Goal: Task Accomplishment & Management: Complete application form

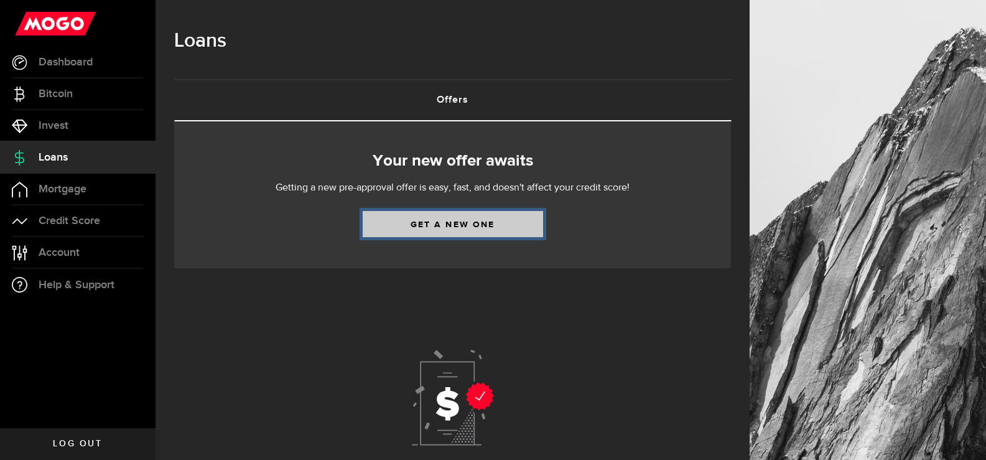
click at [450, 226] on link "Get a new one" at bounding box center [453, 224] width 180 height 26
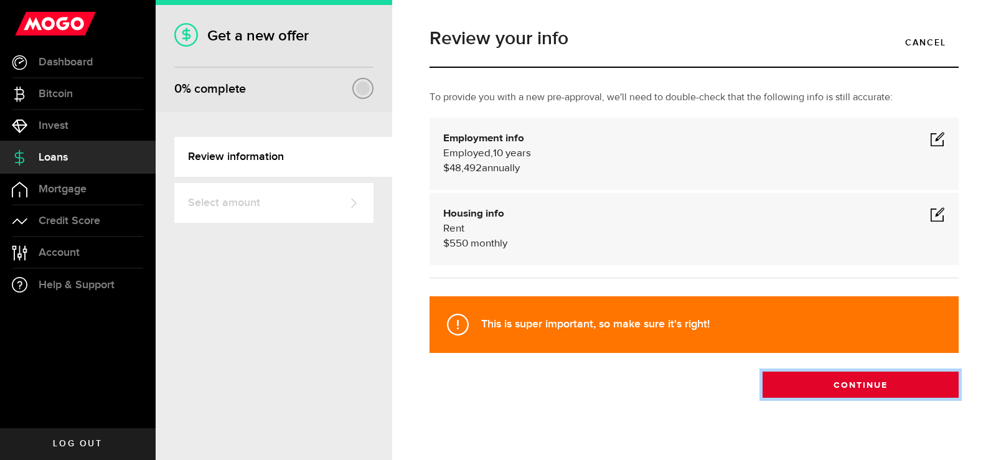
click at [849, 380] on button "Continue" at bounding box center [860, 384] width 196 height 26
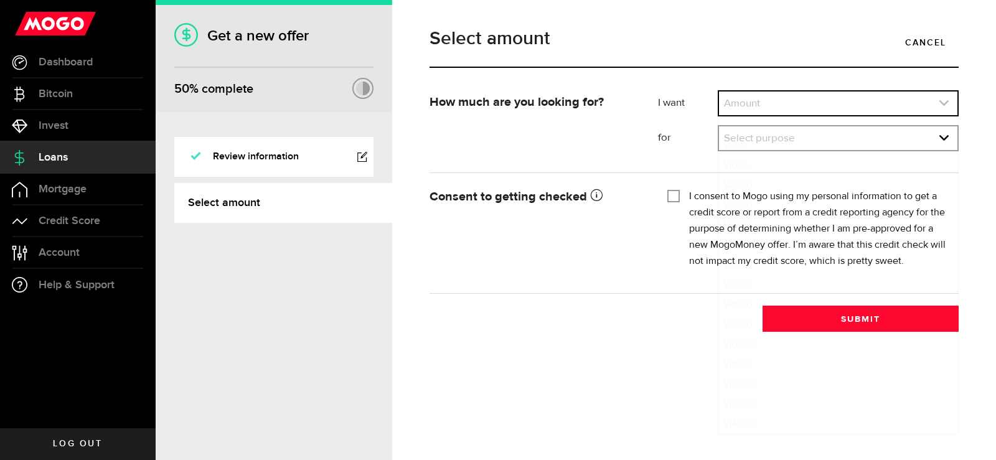
click at [770, 105] on link "expand select" at bounding box center [838, 103] width 238 height 24
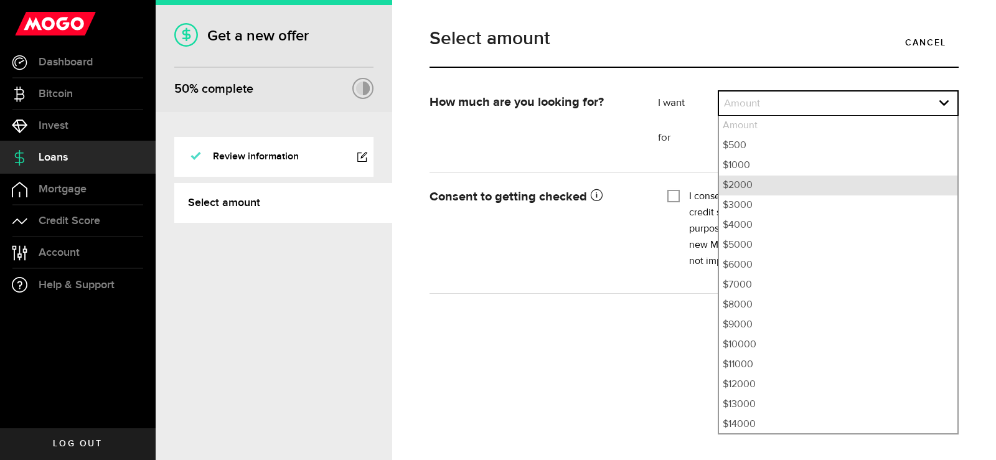
click at [741, 190] on li "$2000" at bounding box center [838, 185] width 238 height 20
select select "2000"
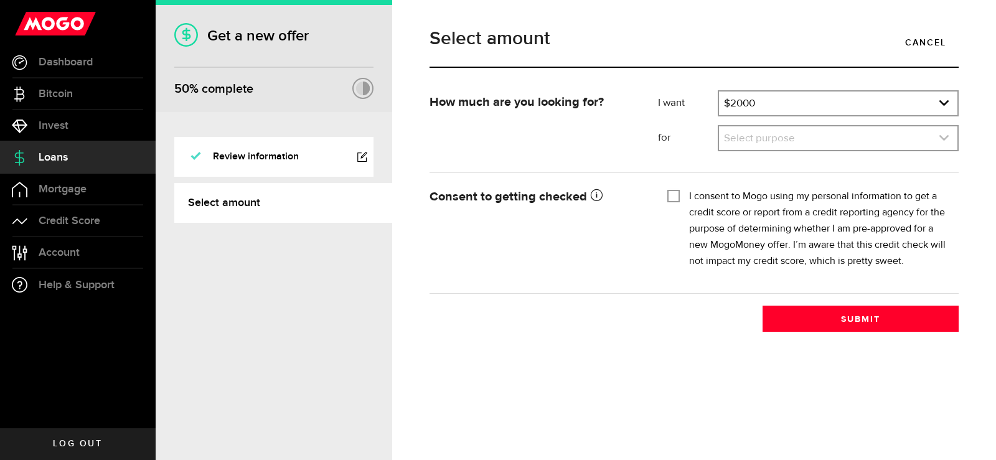
click at [747, 145] on link "expand select" at bounding box center [838, 138] width 238 height 24
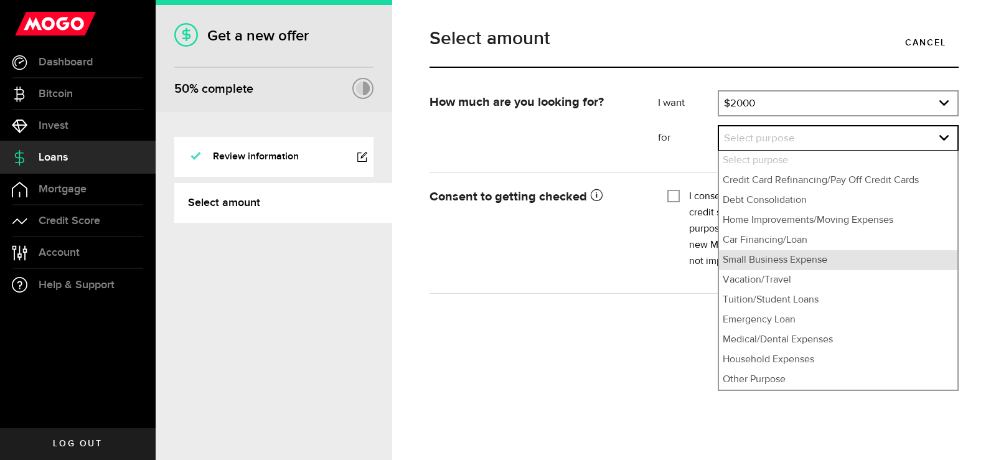
click at [754, 266] on li "Small Business Expense" at bounding box center [838, 260] width 238 height 20
select select "Small Business Expense"
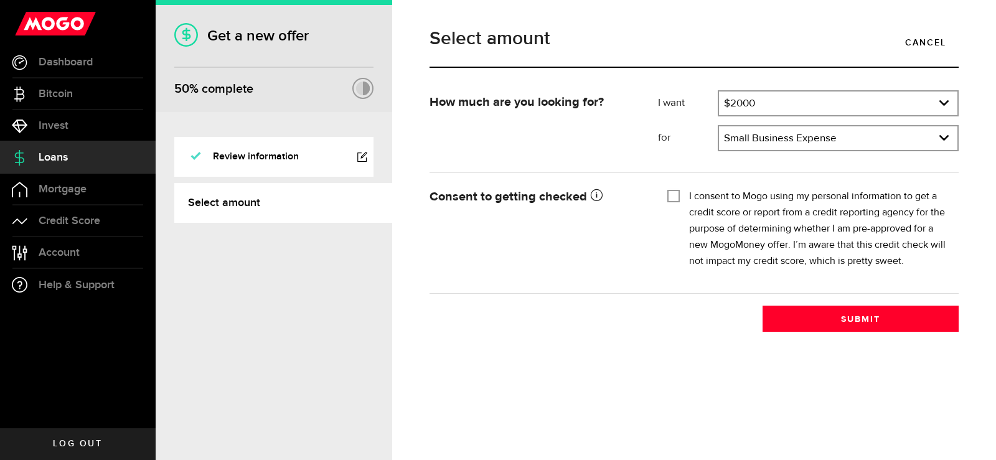
click at [673, 197] on input "I consent to Mogo using my personal information to get a credit score or report…" at bounding box center [673, 195] width 12 height 12
checkbox input "true"
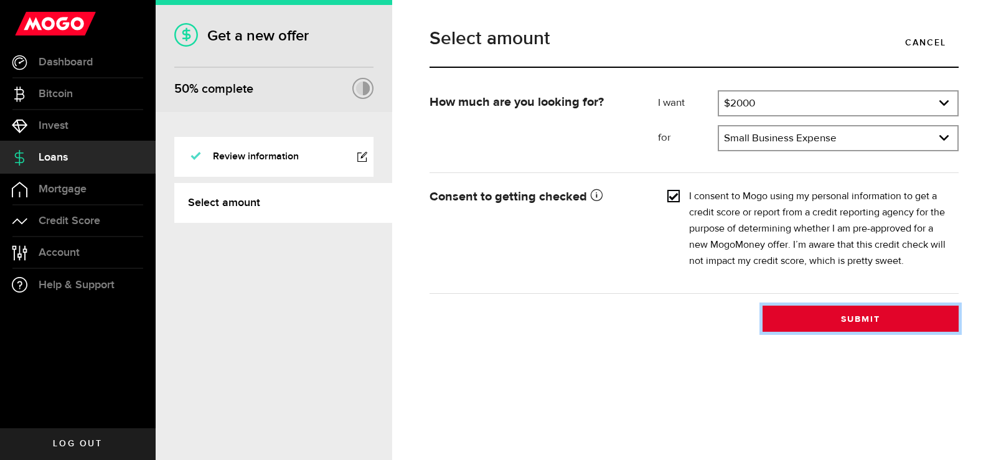
click at [826, 323] on button "Submit" at bounding box center [860, 319] width 196 height 26
